Goal: Task Accomplishment & Management: Manage account settings

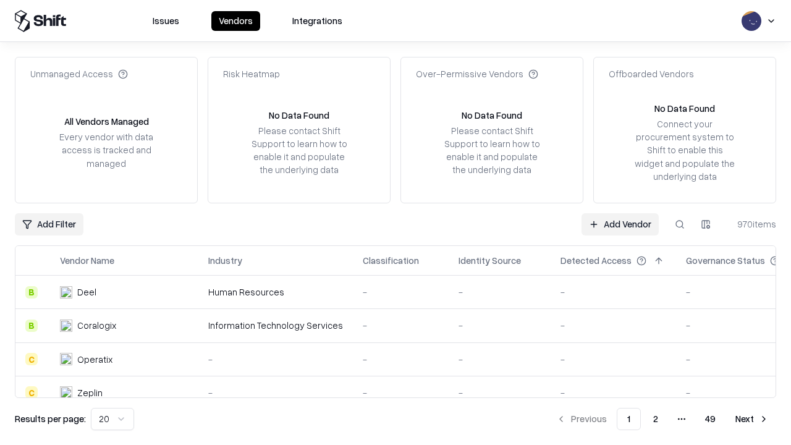
click at [620, 224] on link "Add Vendor" at bounding box center [620, 224] width 77 height 22
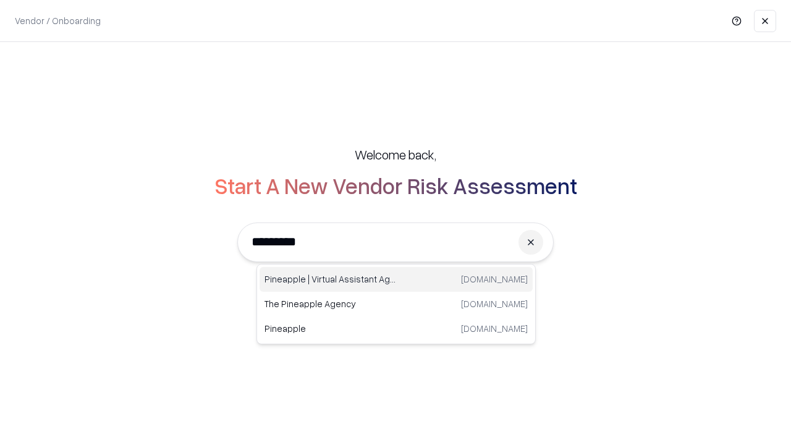
click at [396, 279] on div "Pineapple | Virtual Assistant Agency [DOMAIN_NAME]" at bounding box center [396, 279] width 273 height 25
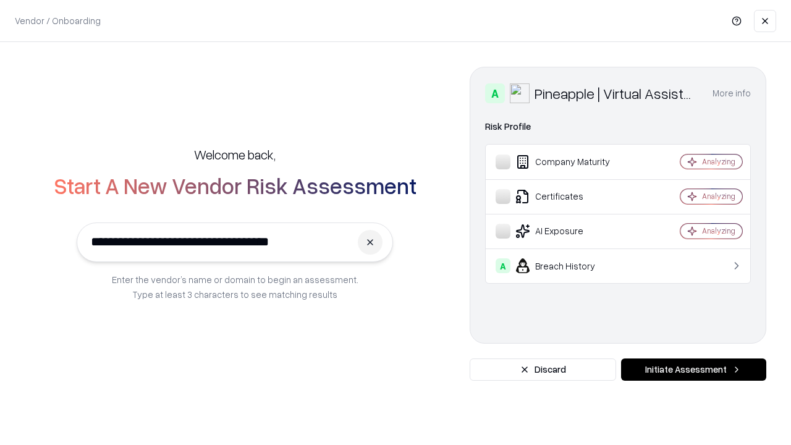
type input "**********"
click at [694, 370] on button "Initiate Assessment" at bounding box center [693, 370] width 145 height 22
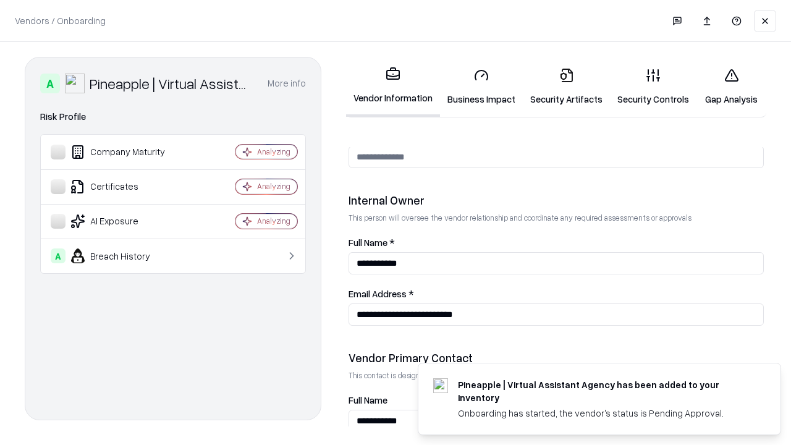
scroll to position [640, 0]
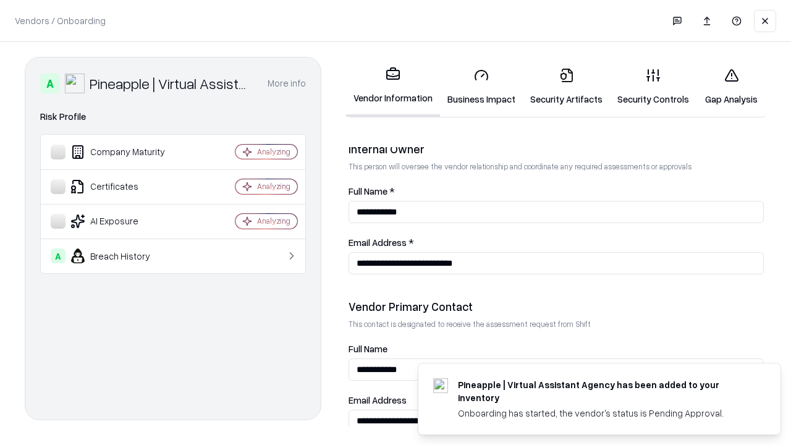
click at [482, 87] on link "Business Impact" at bounding box center [481, 86] width 83 height 57
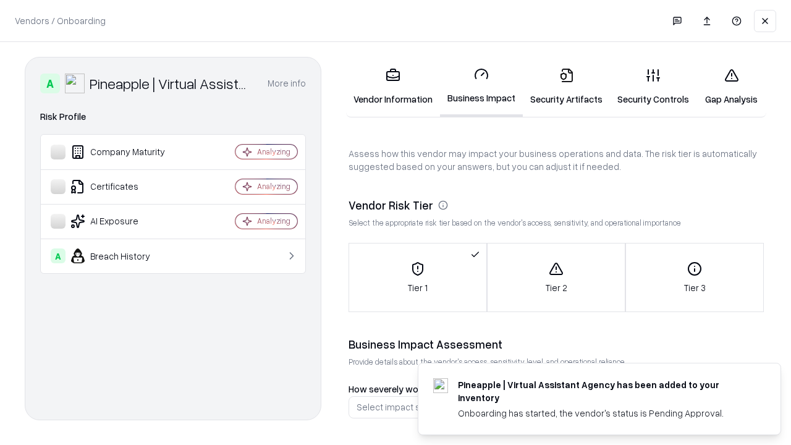
click at [566, 87] on link "Security Artifacts" at bounding box center [566, 86] width 87 height 57
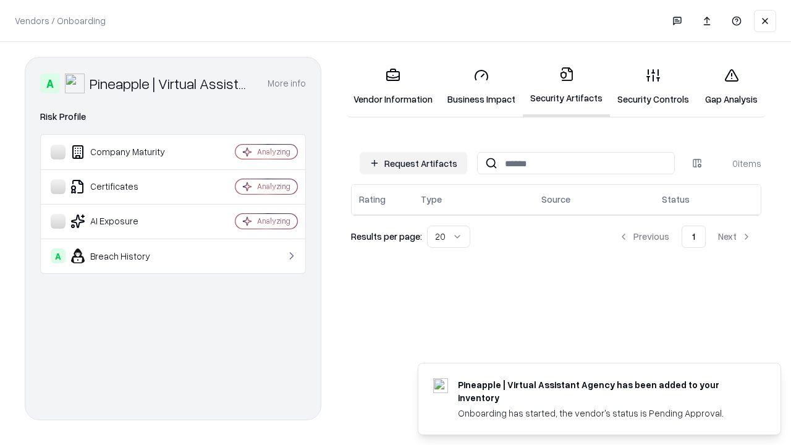
click at [414, 163] on button "Request Artifacts" at bounding box center [414, 163] width 108 height 22
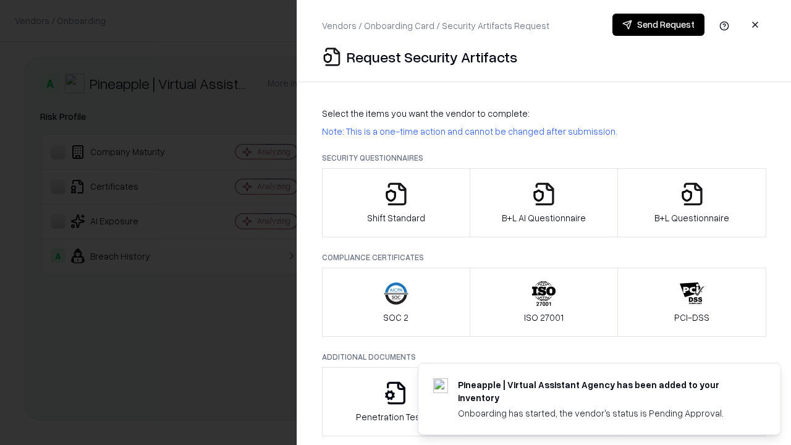
click at [396, 203] on icon "button" at bounding box center [396, 194] width 25 height 25
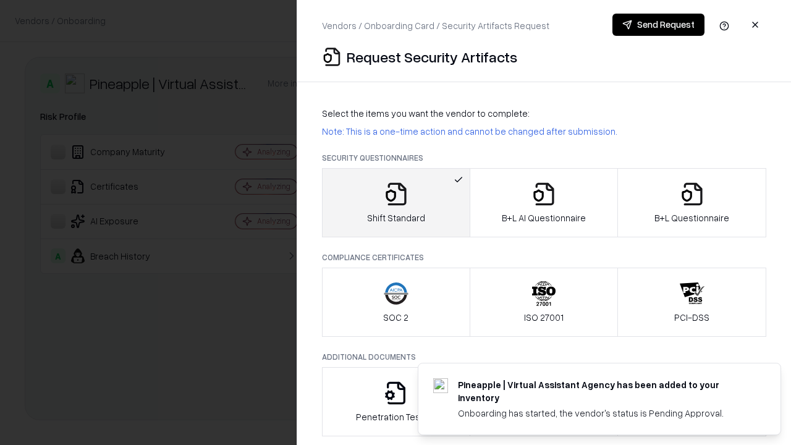
click at [658, 25] on button "Send Request" at bounding box center [659, 25] width 92 height 22
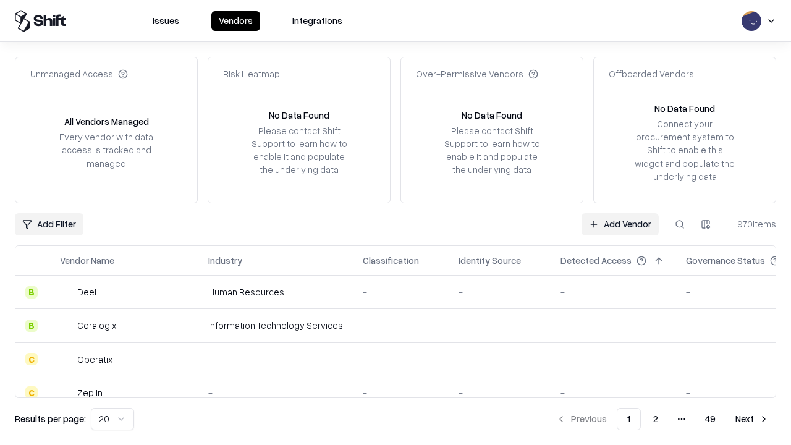
click at [680, 224] on button at bounding box center [680, 224] width 22 height 22
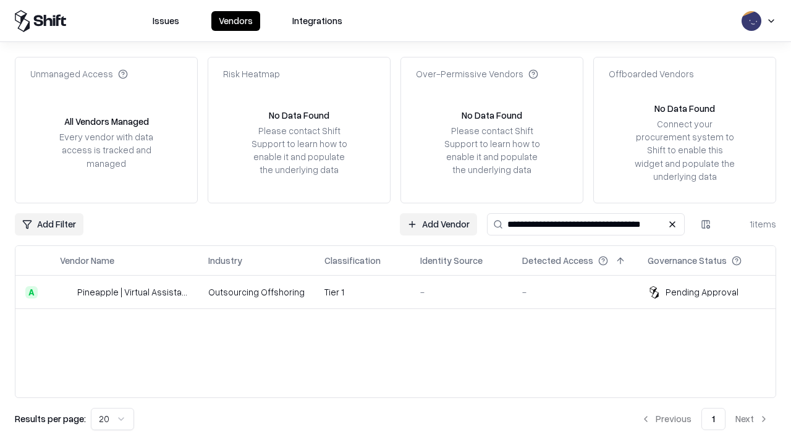
type input "**********"
click at [403, 292] on td "Tier 1" at bounding box center [363, 292] width 96 height 33
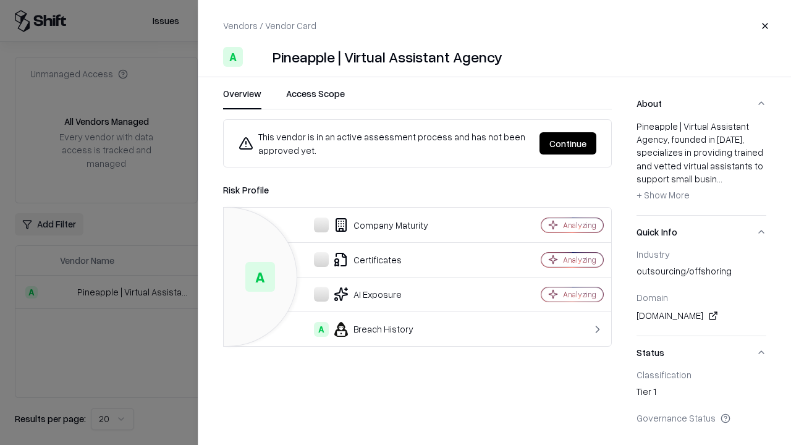
click at [568, 143] on button "Continue" at bounding box center [568, 143] width 57 height 22
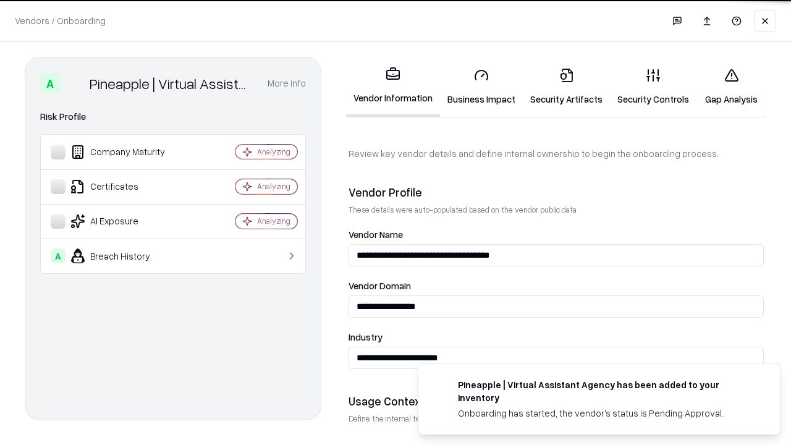
click at [566, 87] on link "Security Artifacts" at bounding box center [566, 86] width 87 height 57
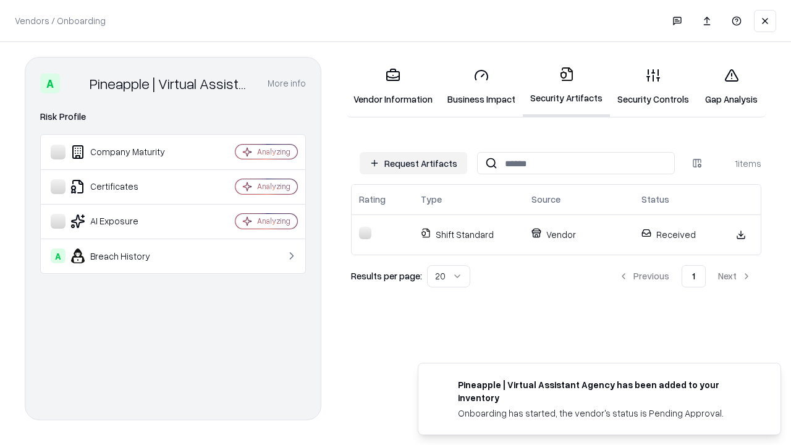
click at [731, 87] on link "Gap Analysis" at bounding box center [732, 86] width 70 height 57
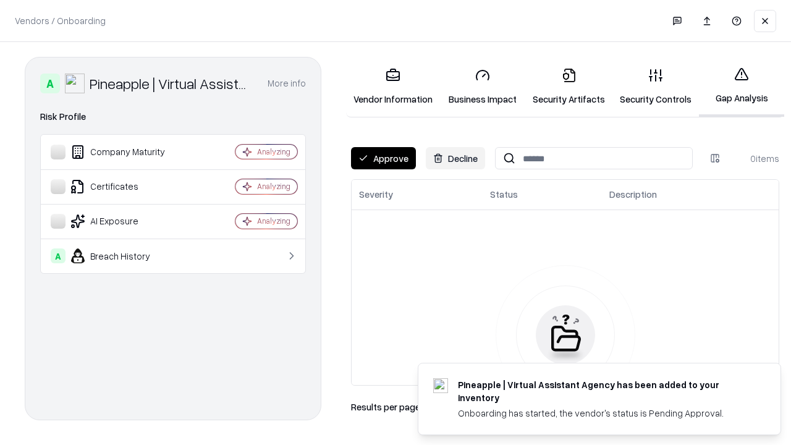
click at [383, 158] on button "Approve" at bounding box center [383, 158] width 65 height 22
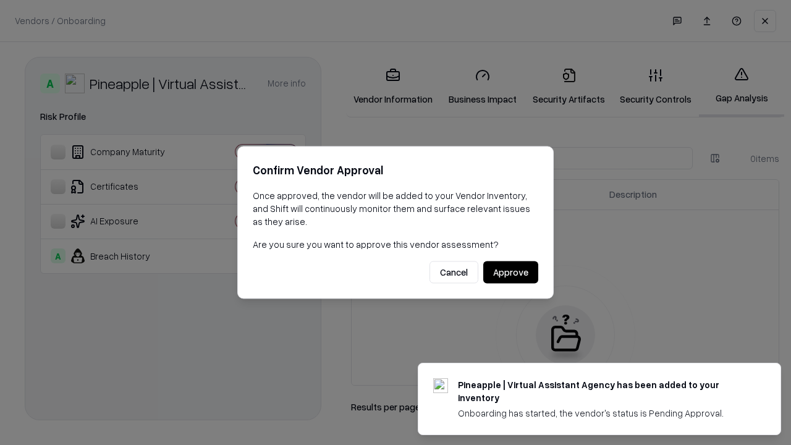
click at [511, 272] on button "Approve" at bounding box center [510, 272] width 55 height 22
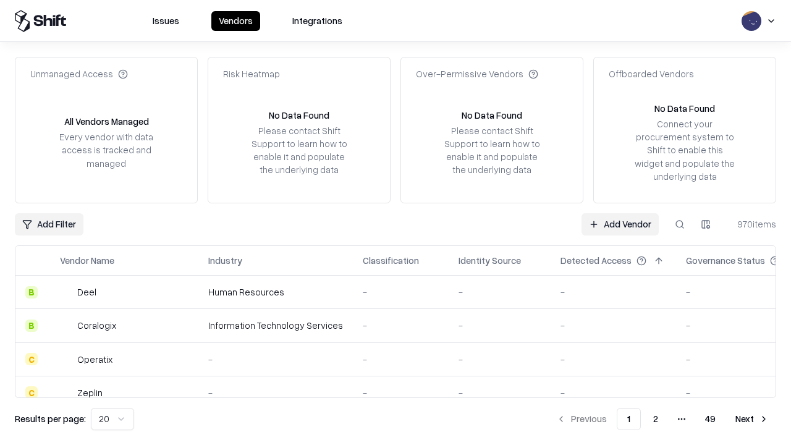
type input "**********"
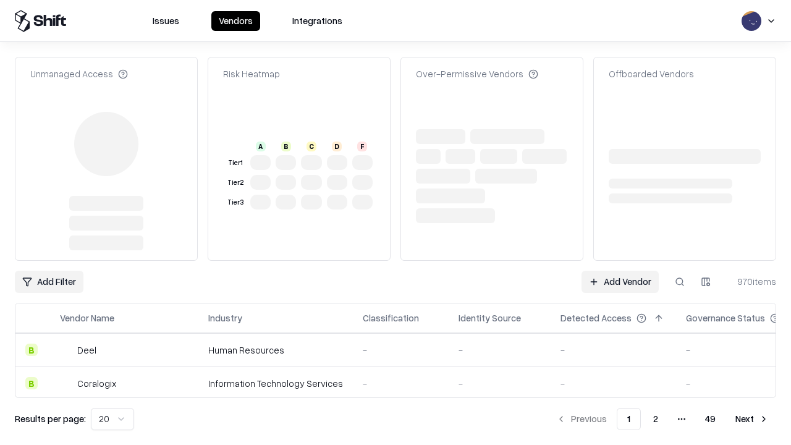
click at [620, 271] on link "Add Vendor" at bounding box center [620, 282] width 77 height 22
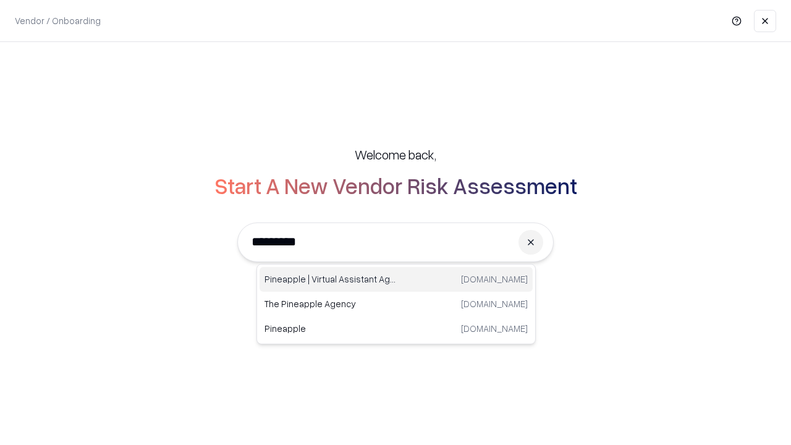
click at [396, 279] on div "Pineapple | Virtual Assistant Agency [DOMAIN_NAME]" at bounding box center [396, 279] width 273 height 25
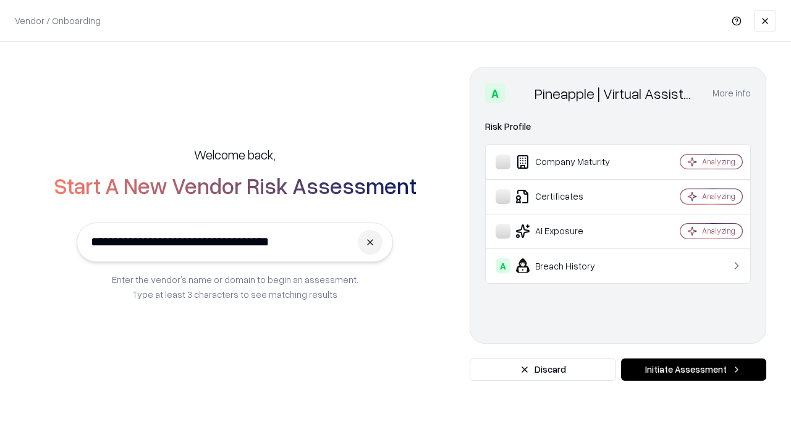
type input "**********"
click at [694, 370] on button "Initiate Assessment" at bounding box center [693, 370] width 145 height 22
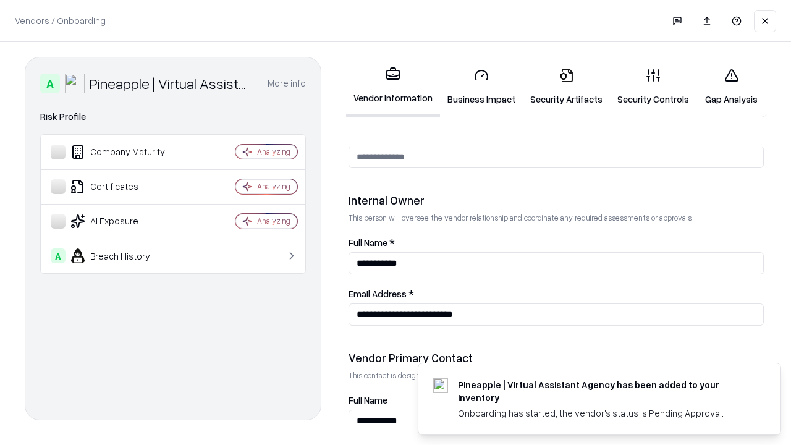
scroll to position [640, 0]
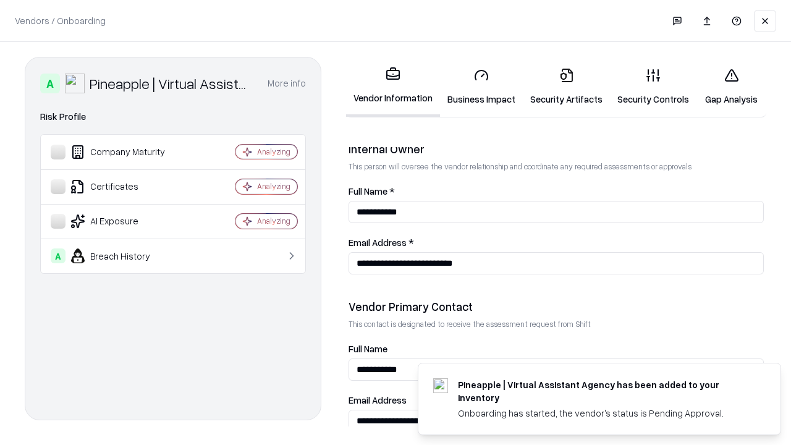
click at [731, 87] on link "Gap Analysis" at bounding box center [732, 86] width 70 height 57
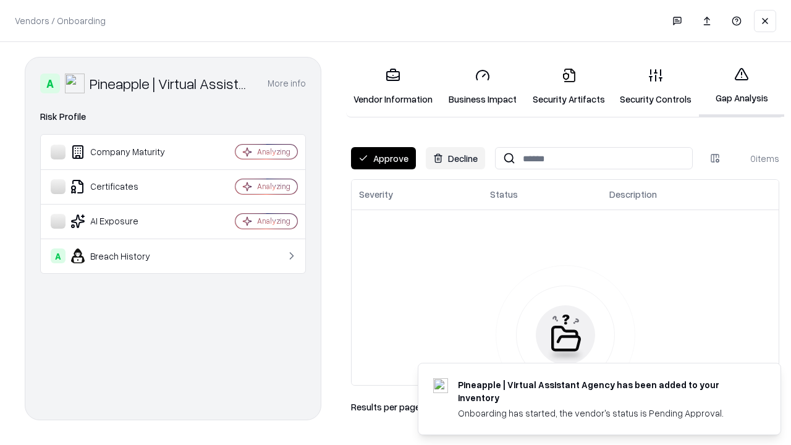
click at [383, 158] on button "Approve" at bounding box center [383, 158] width 65 height 22
